Goal: Task Accomplishment & Management: Manage account settings

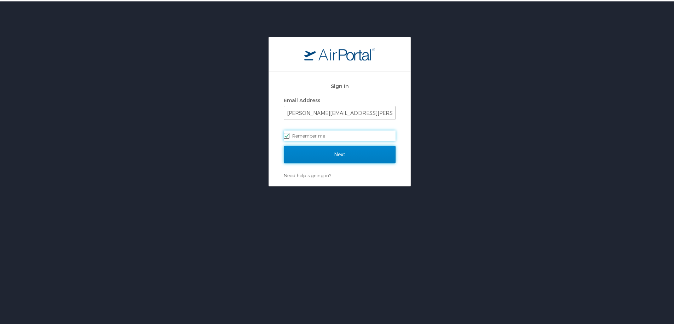
click at [332, 156] on input "Next" at bounding box center [340, 153] width 112 height 18
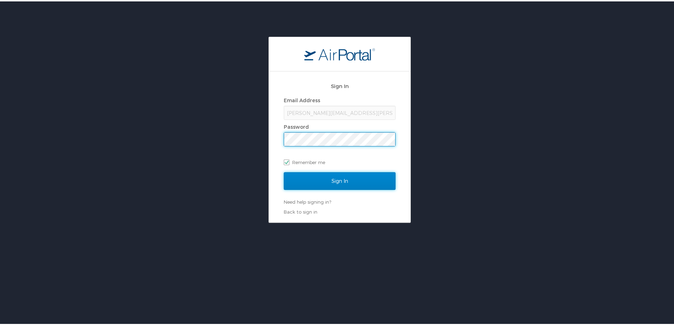
click at [339, 184] on input "Sign In" at bounding box center [340, 180] width 112 height 18
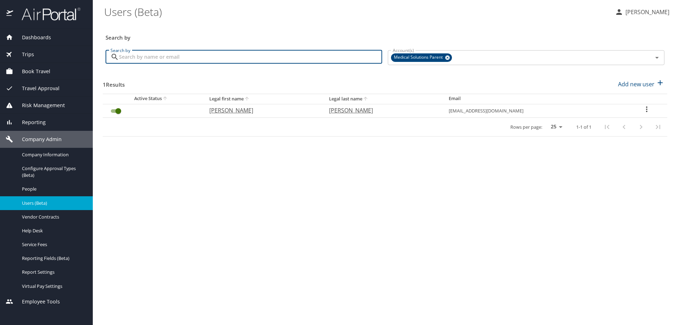
click at [132, 59] on input "Search by" at bounding box center [250, 56] width 263 height 13
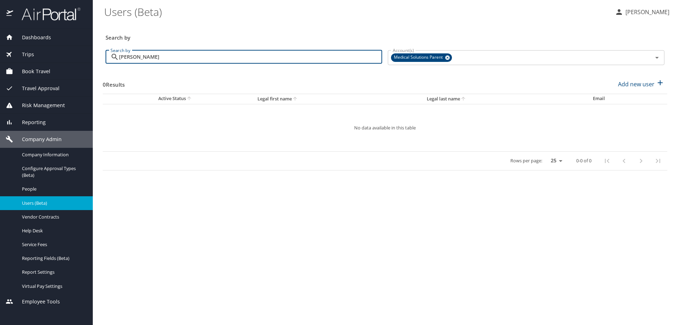
type input "[PERSON_NAME]"
